Goal: Use online tool/utility

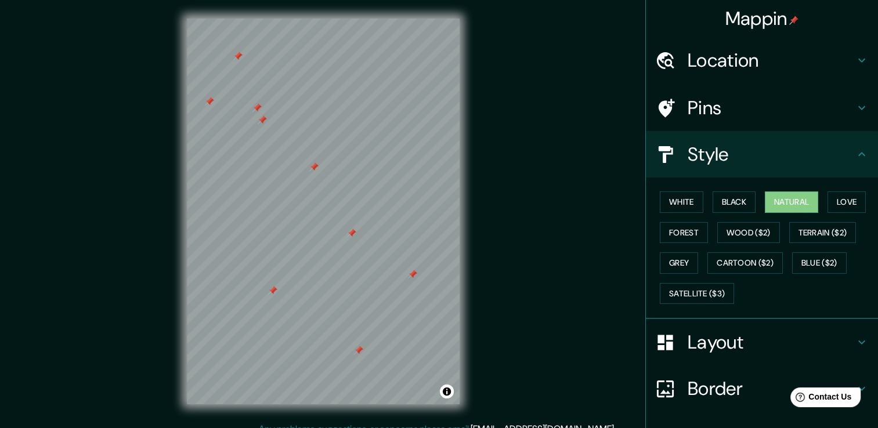
click at [352, 233] on div at bounding box center [351, 233] width 9 height 9
click at [359, 352] on div at bounding box center [358, 350] width 9 height 9
click at [316, 169] on div at bounding box center [313, 166] width 9 height 9
click at [262, 122] on div at bounding box center [262, 119] width 9 height 9
click at [258, 111] on div at bounding box center [256, 107] width 9 height 9
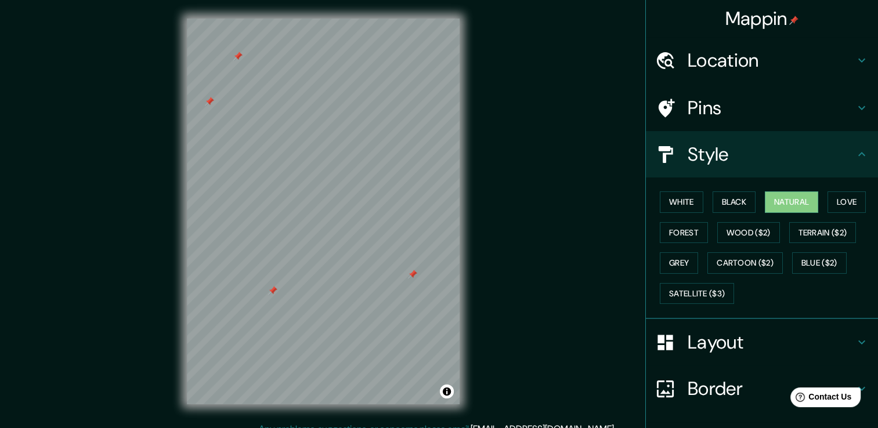
click at [211, 104] on div at bounding box center [209, 101] width 9 height 9
click at [238, 57] on div at bounding box center [237, 56] width 9 height 9
click at [274, 289] on div at bounding box center [272, 290] width 9 height 9
click at [414, 278] on div at bounding box center [412, 274] width 9 height 9
click at [679, 289] on button "Satellite ($3)" at bounding box center [697, 293] width 74 height 21
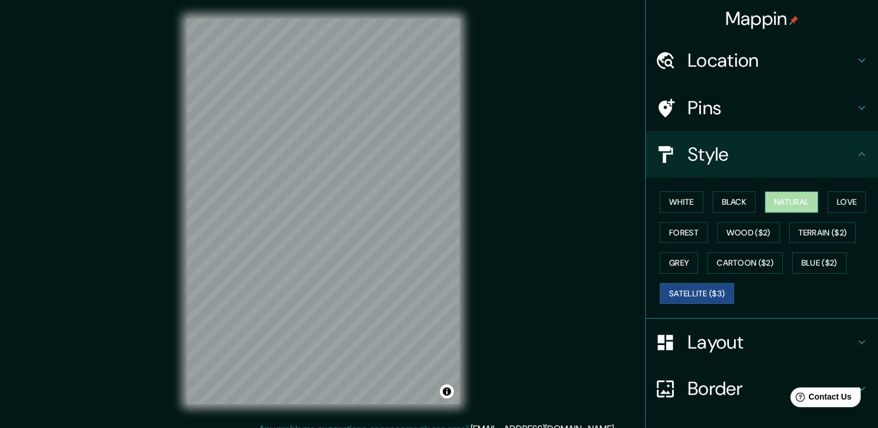
click at [782, 198] on button "Natural" at bounding box center [791, 201] width 53 height 21
